Goal: Task Accomplishment & Management: Use online tool/utility

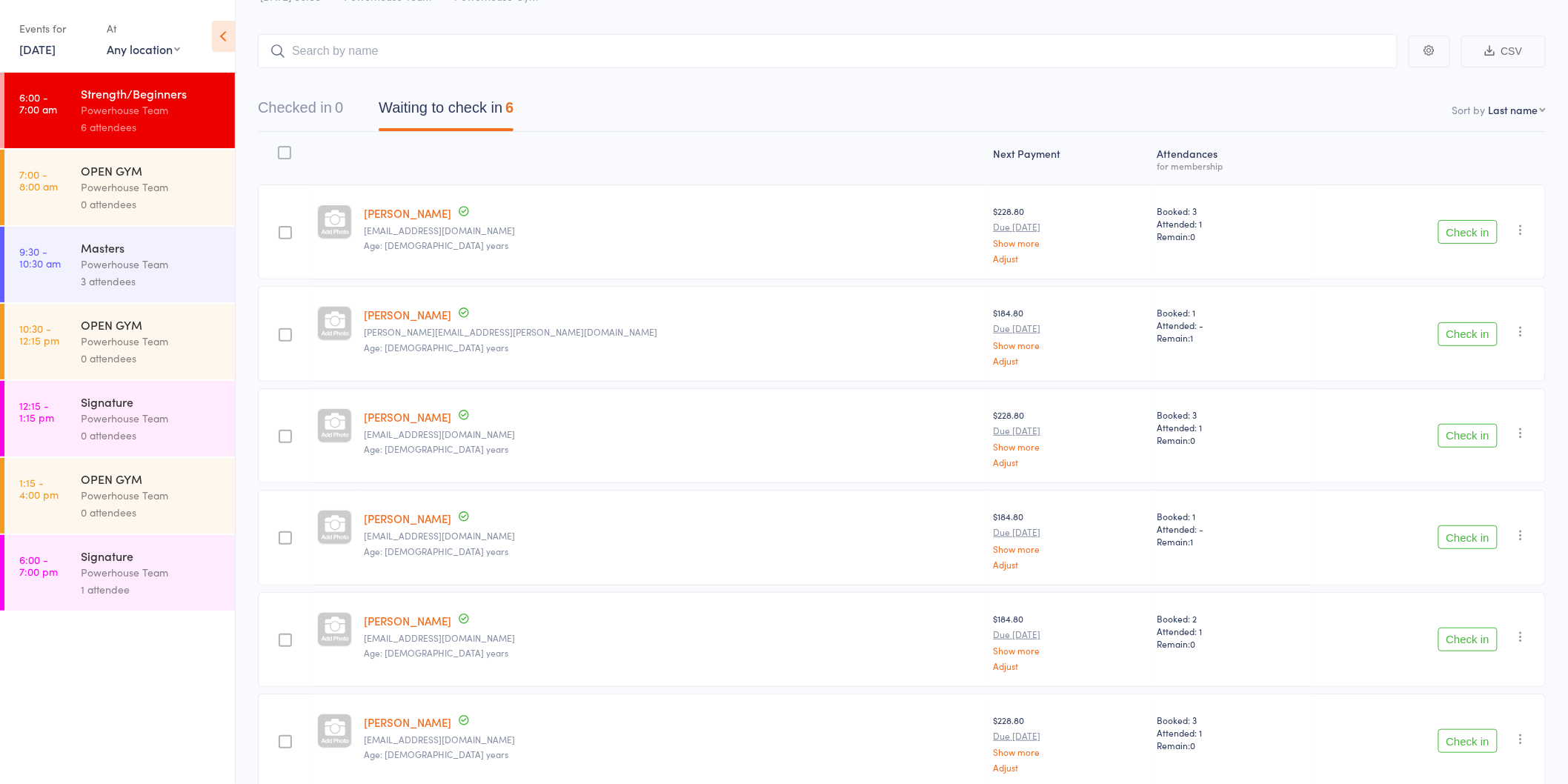
scroll to position [129, 0]
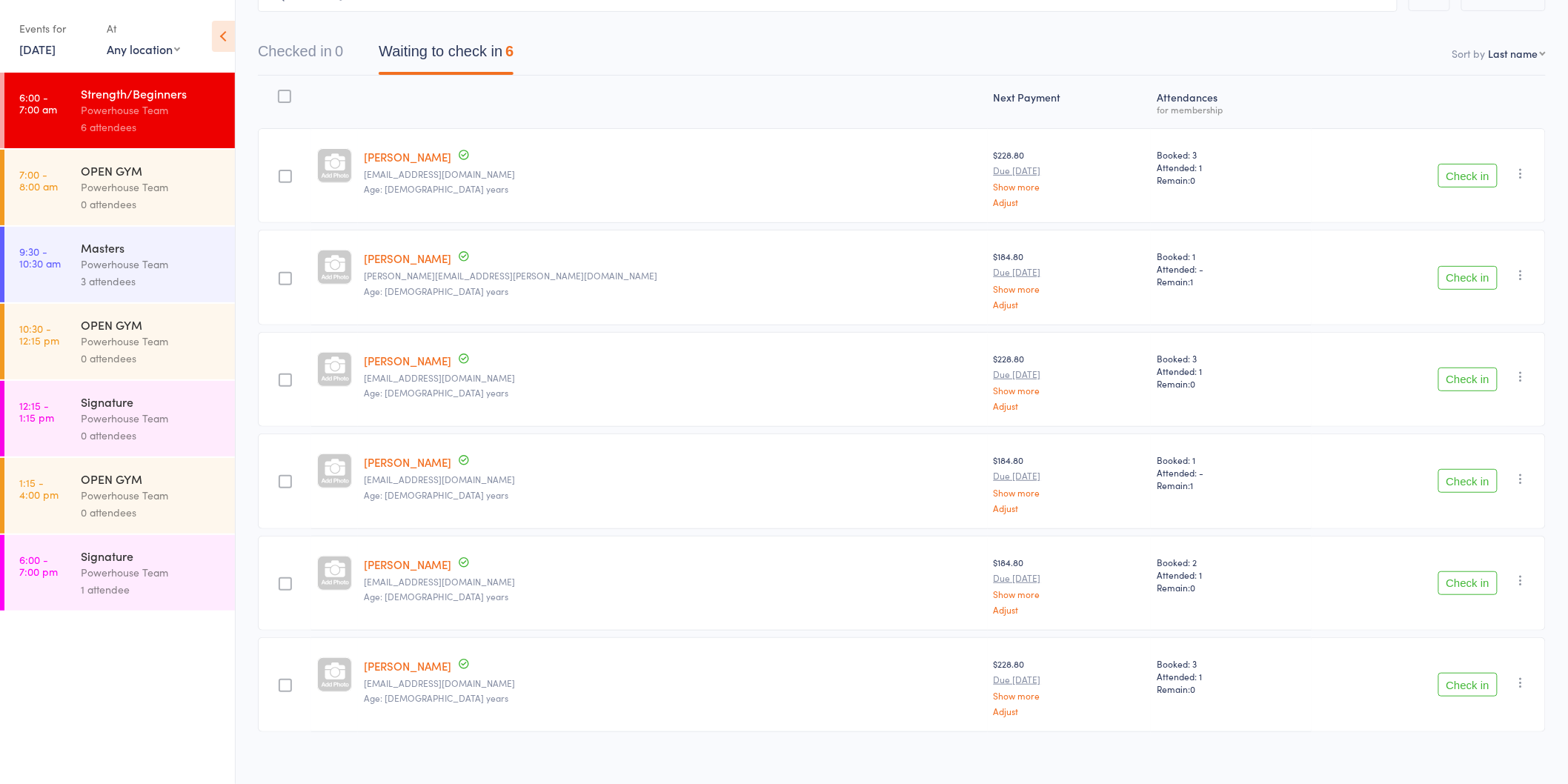
scroll to position [129, 0]
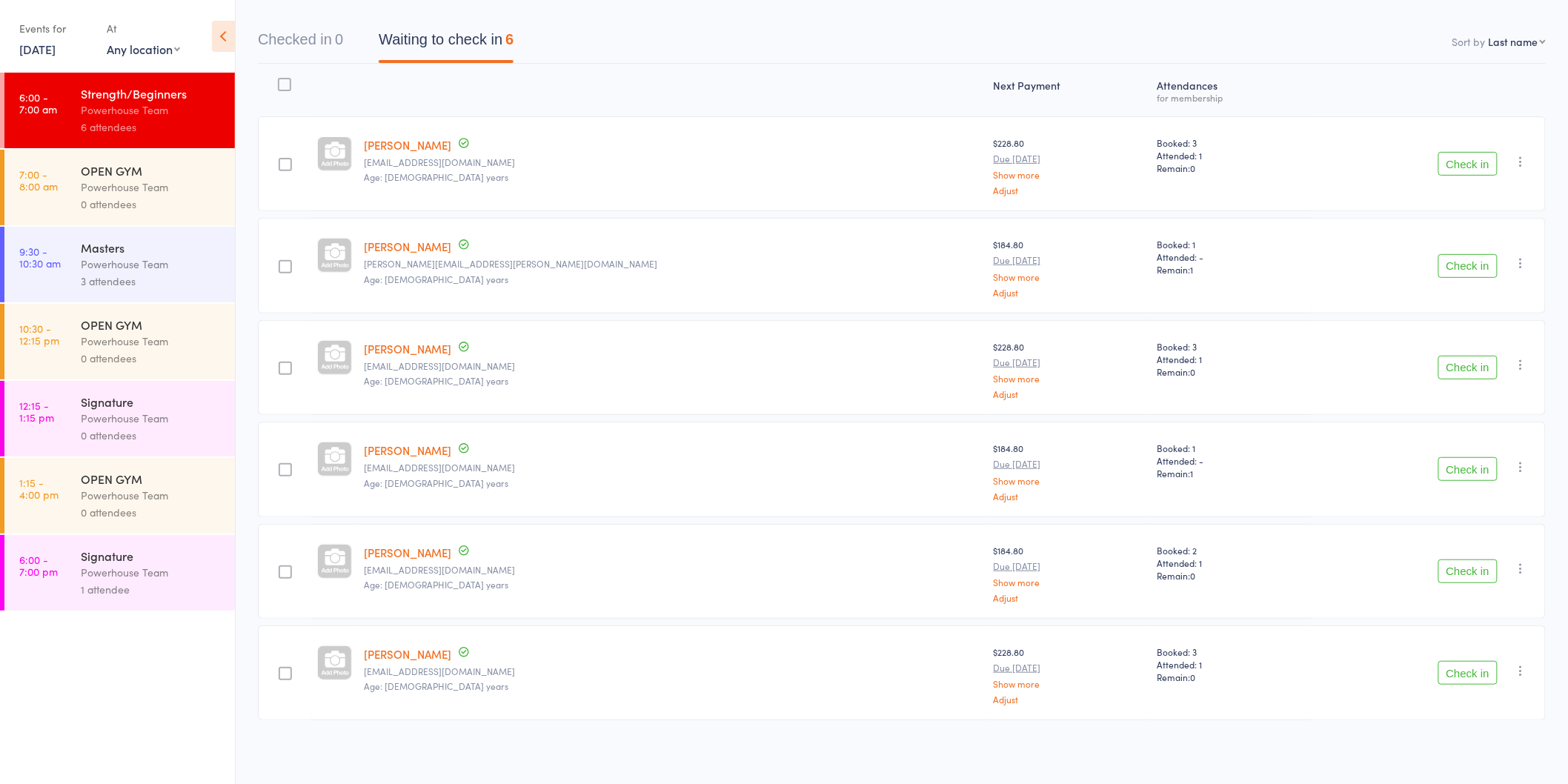
click at [1457, 272] on button "Check in" at bounding box center [1467, 266] width 60 height 23
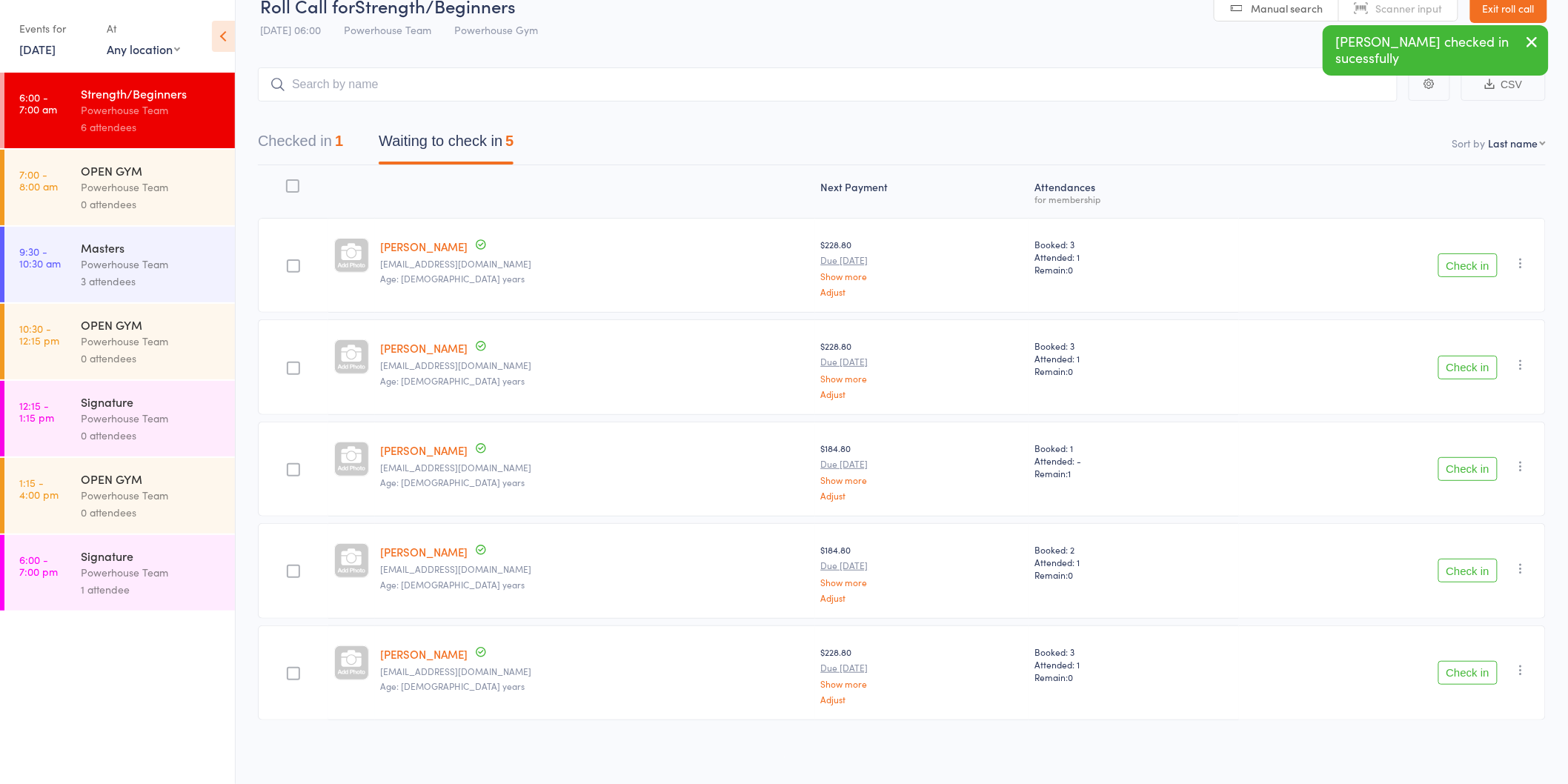
click at [1455, 365] on button "Check in" at bounding box center [1467, 367] width 60 height 23
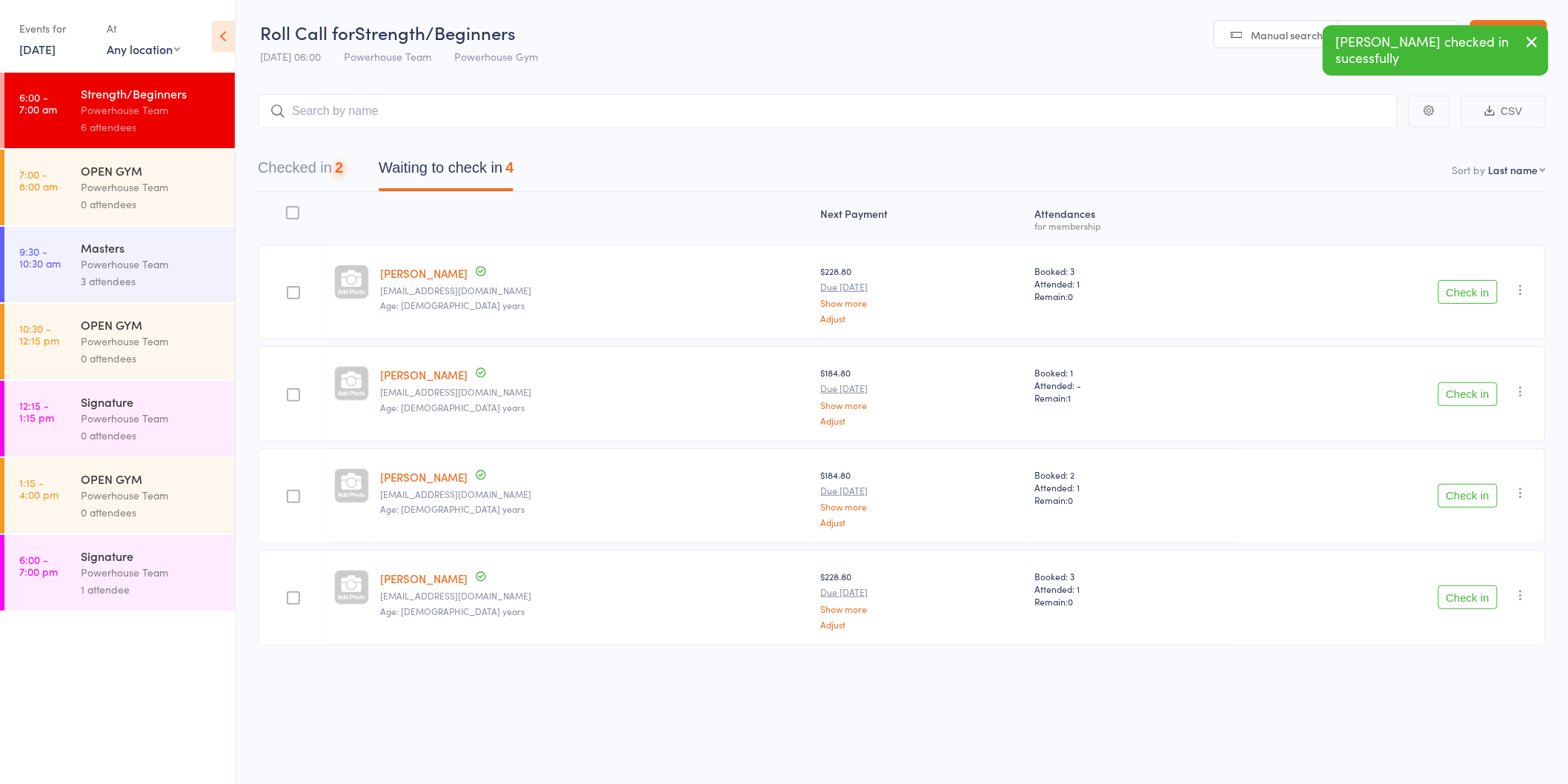
scroll to position [1, 0]
click at [1460, 394] on button "Check in" at bounding box center [1467, 394] width 60 height 23
